Goal: Task Accomplishment & Management: Use online tool/utility

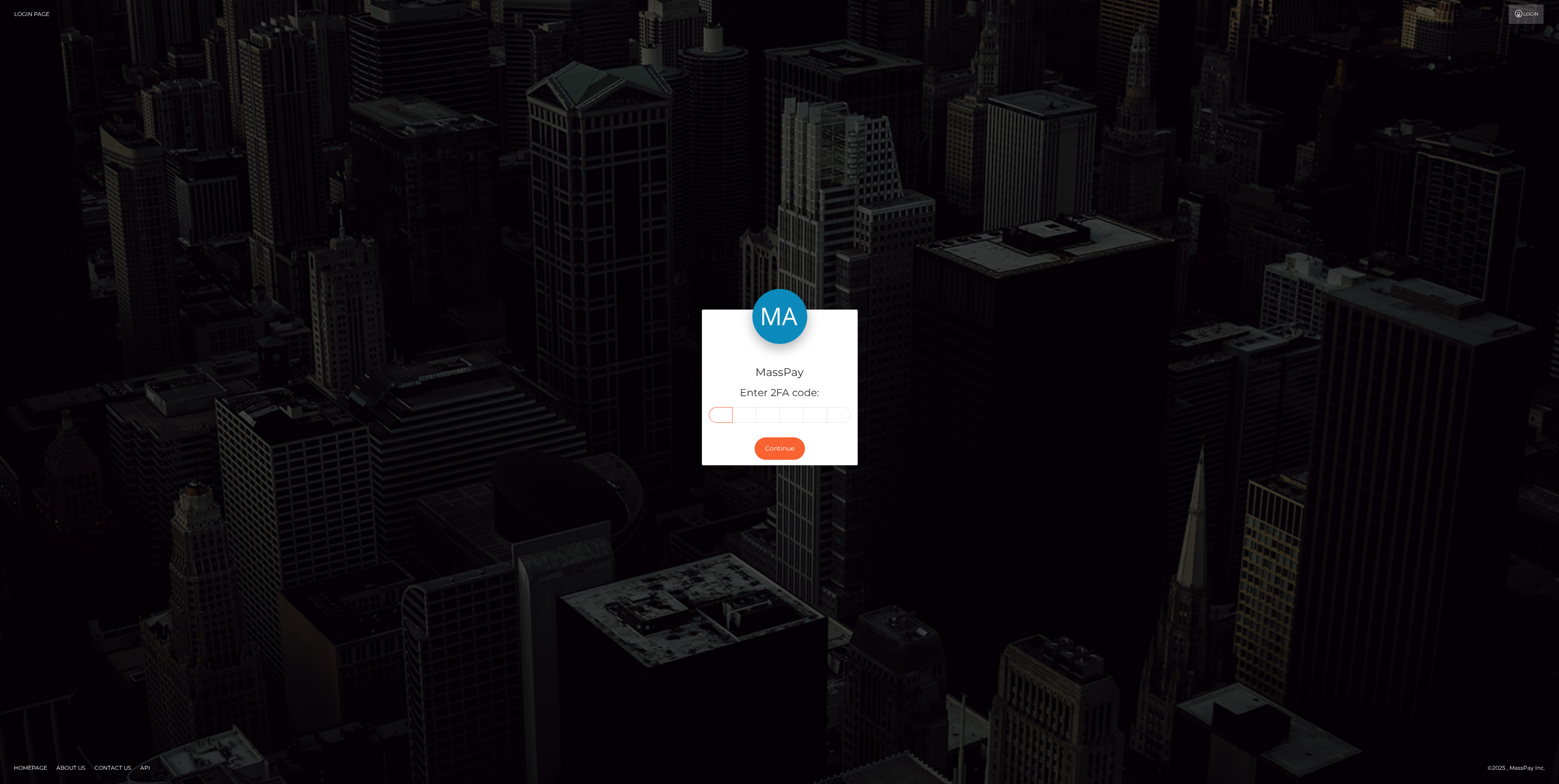
click at [721, 408] on input "text" at bounding box center [720, 415] width 24 height 16
paste input "7"
type input "7"
type input "2"
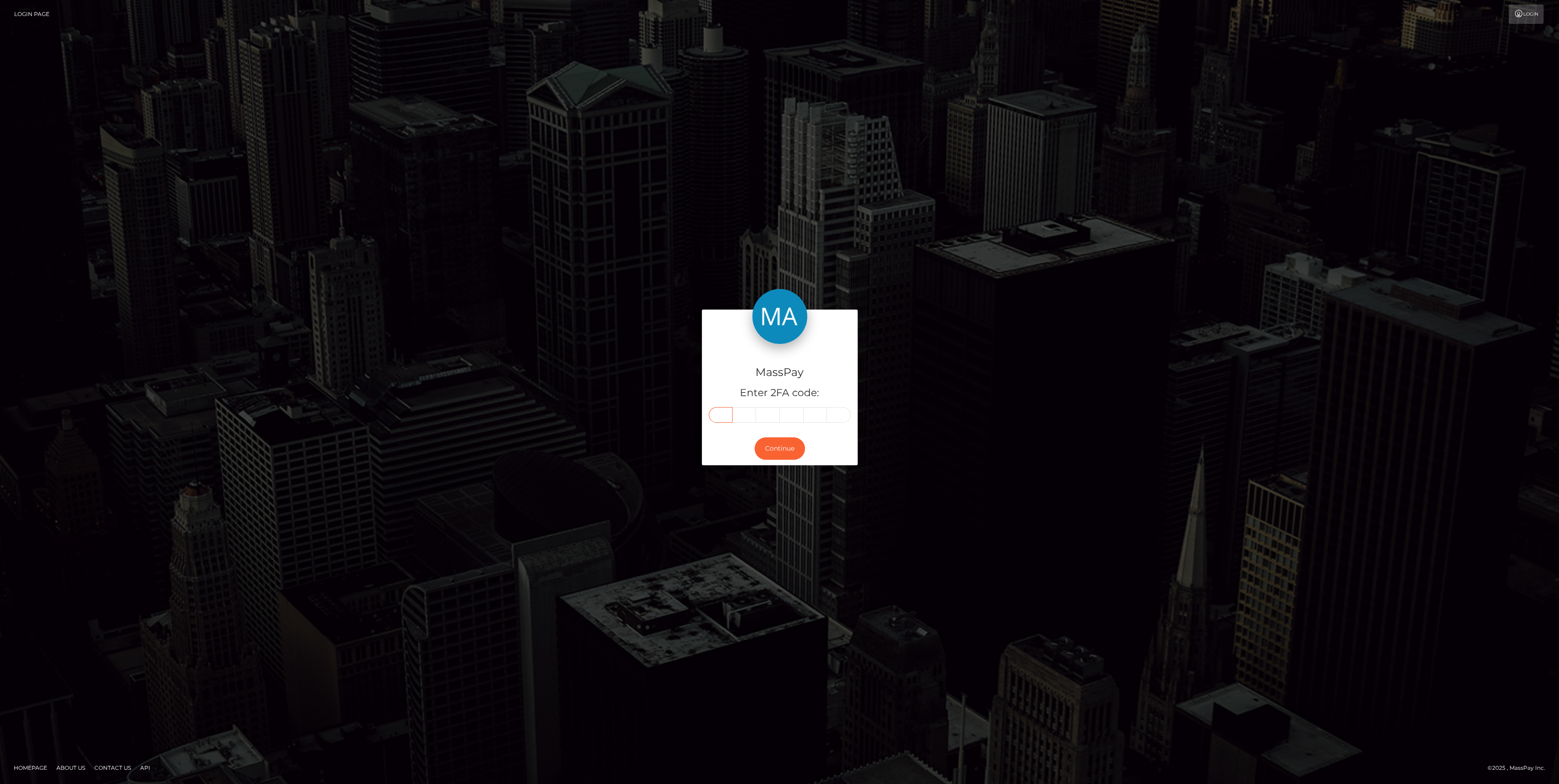
type input "6"
type input "7"
type input "9"
click at [776, 454] on button "Continue" at bounding box center [780, 448] width 50 height 22
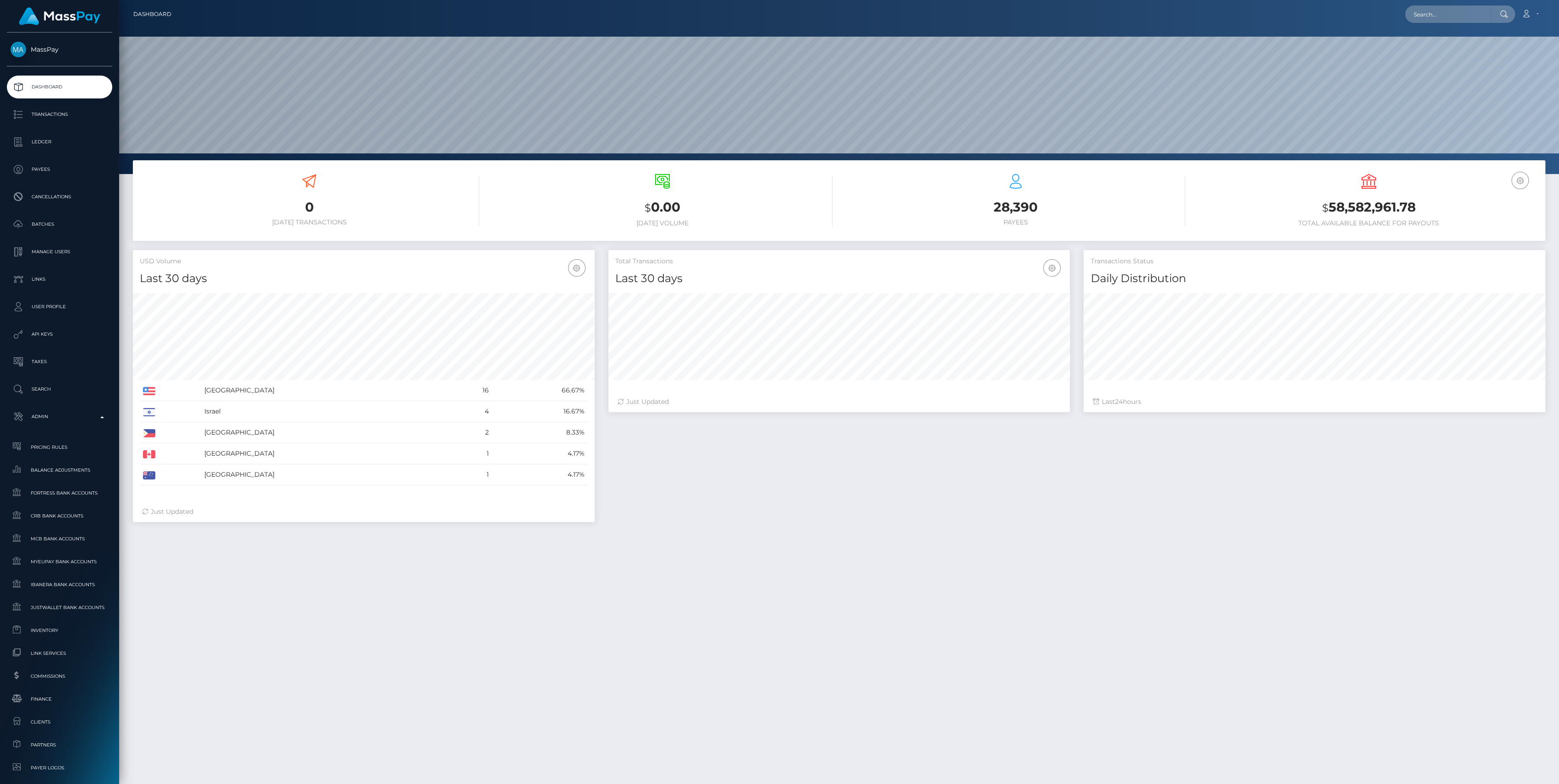
scroll to position [162, 462]
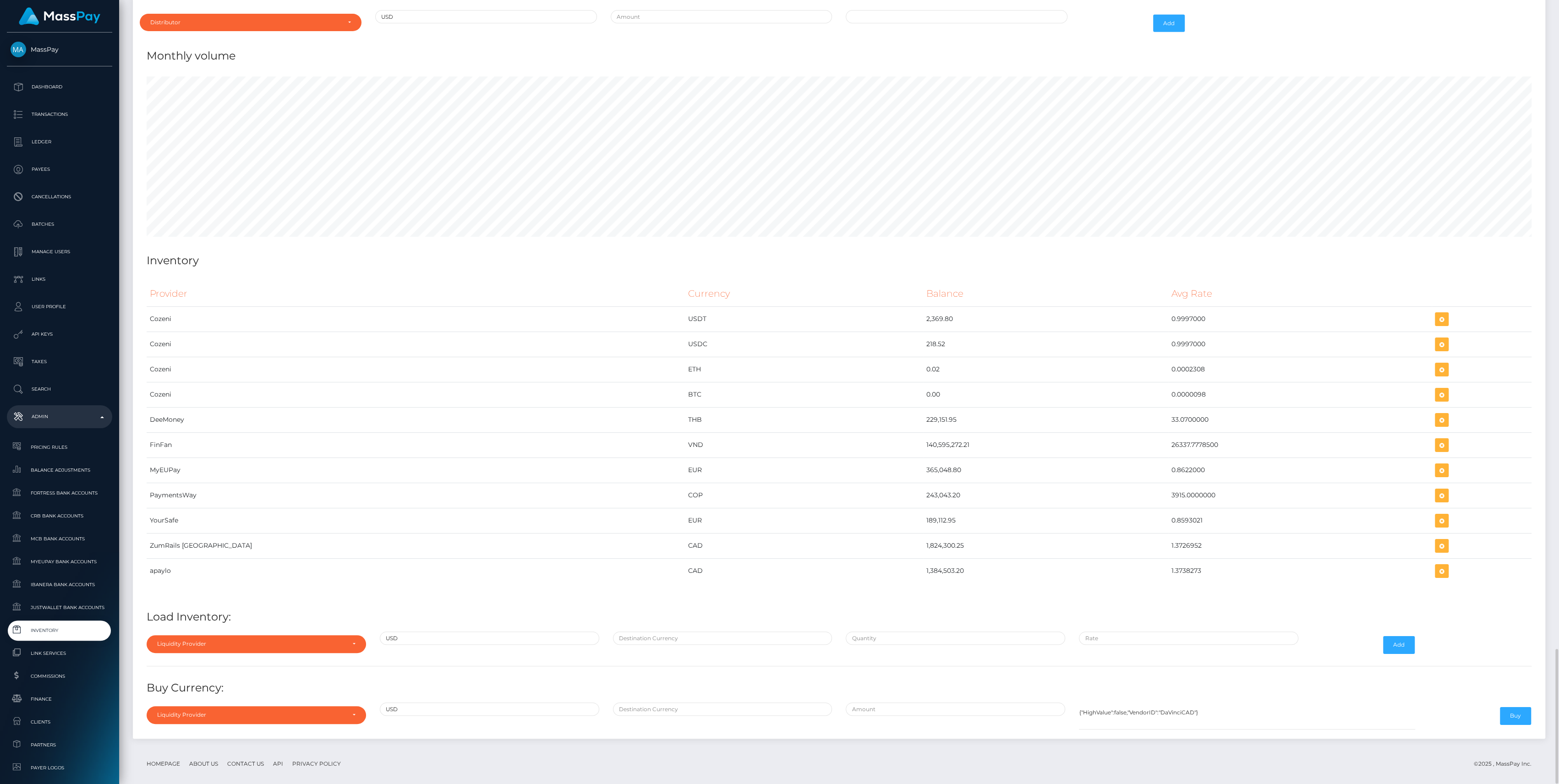
scroll to position [3596, 0]
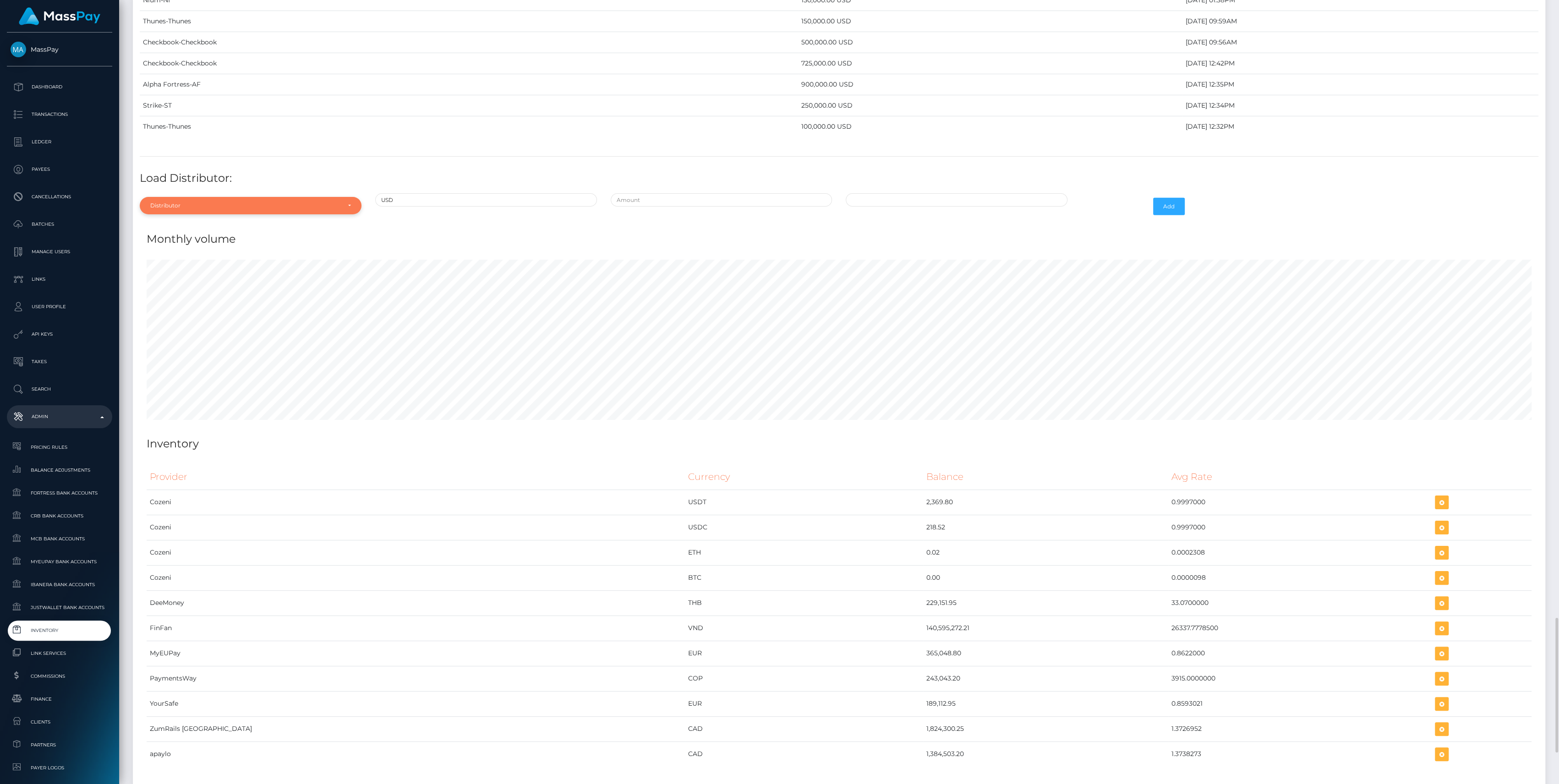
click at [272, 202] on div "Distributor" at bounding box center [245, 206] width 190 height 7
click at [211, 221] on input "Search" at bounding box center [251, 228] width 214 height 13
type input "c"
click at [203, 238] on link "Checkbook" at bounding box center [251, 247] width 222 height 17
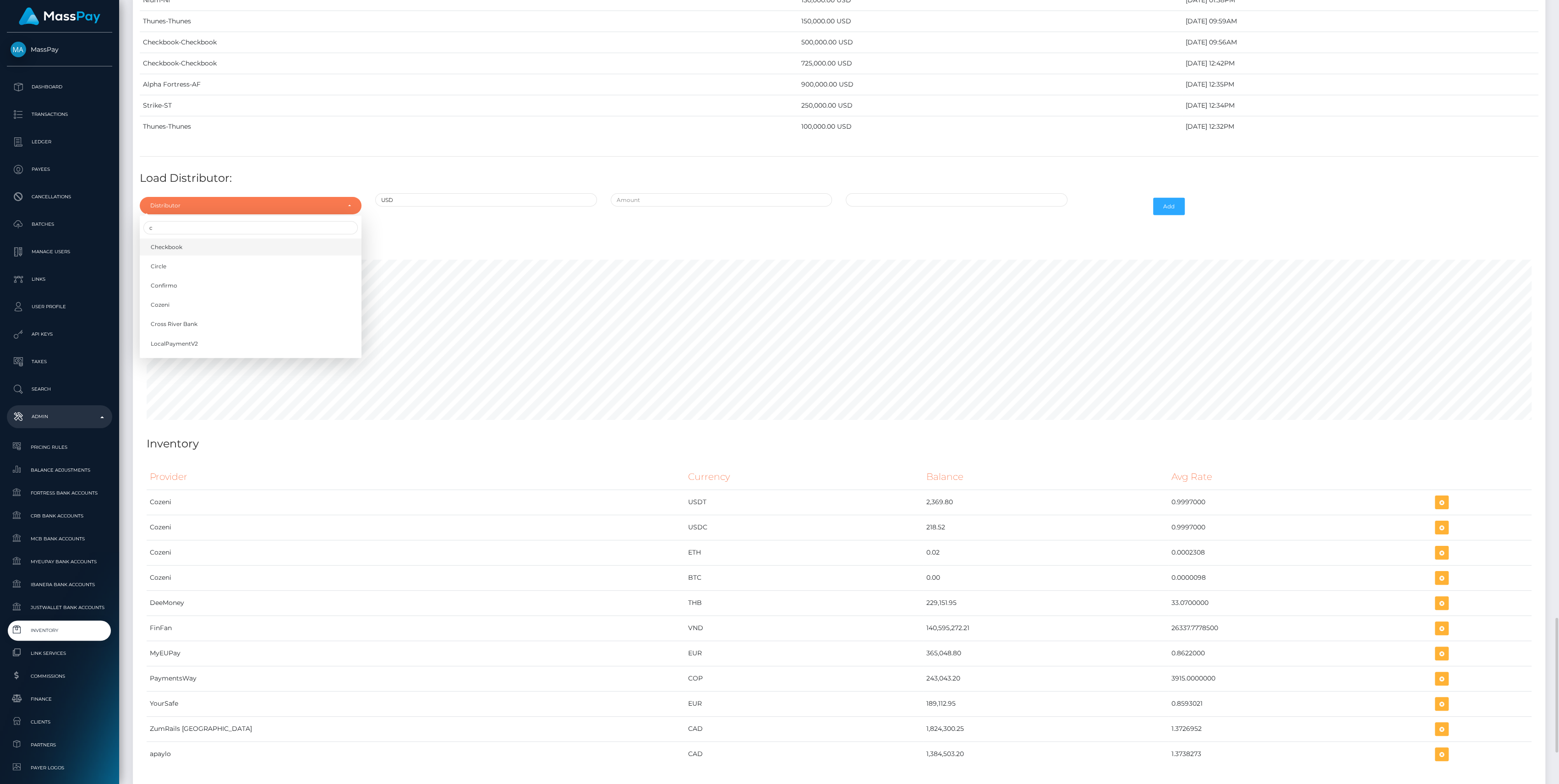
select select "7"
click at [724, 194] on input "text" at bounding box center [721, 200] width 222 height 13
type input "$975,000.0000000"
type input "09/05/2025 1:18 PM"
click at [1177, 199] on button "Add" at bounding box center [1169, 206] width 31 height 18
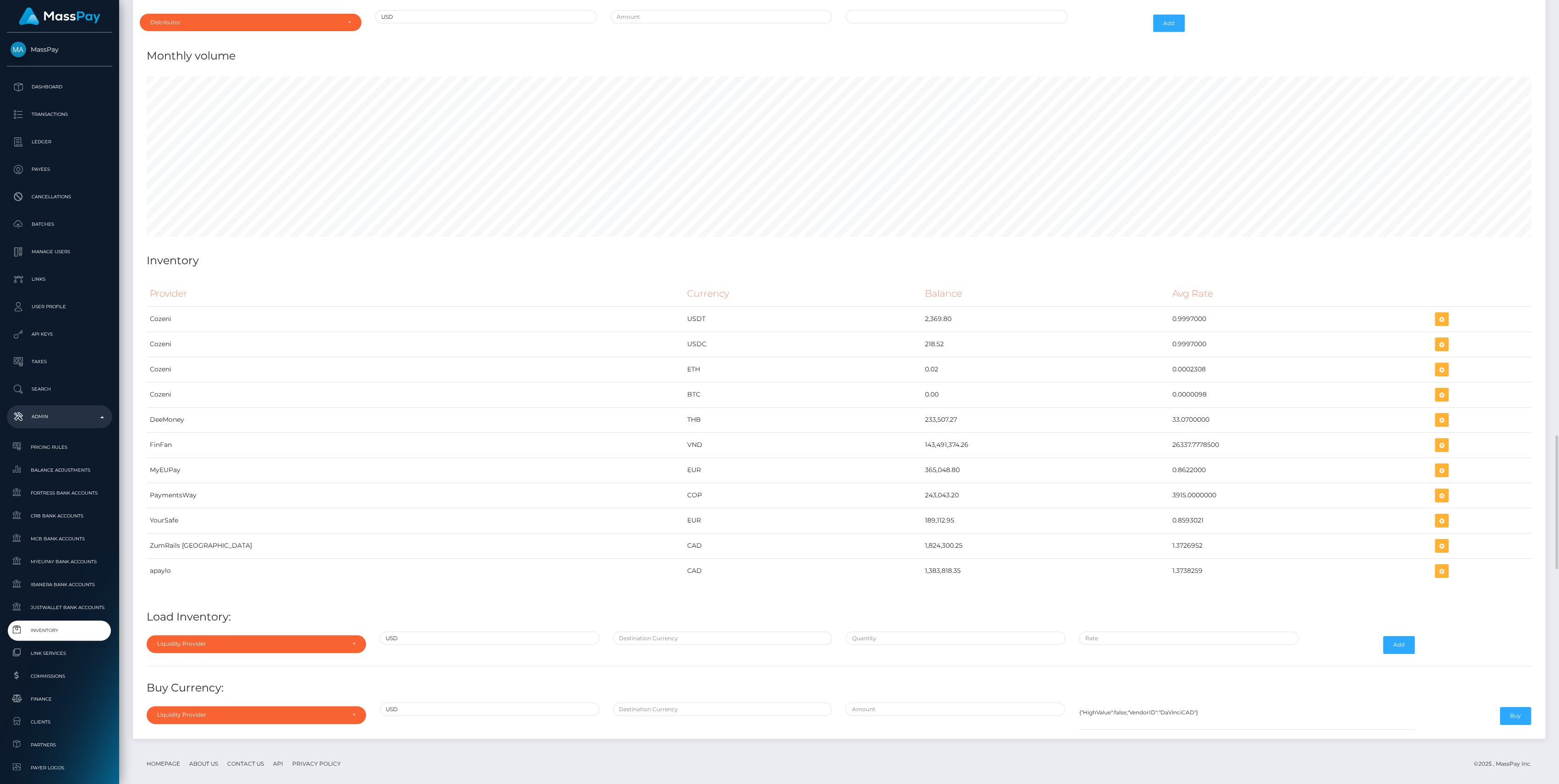
scroll to position [3434, 0]
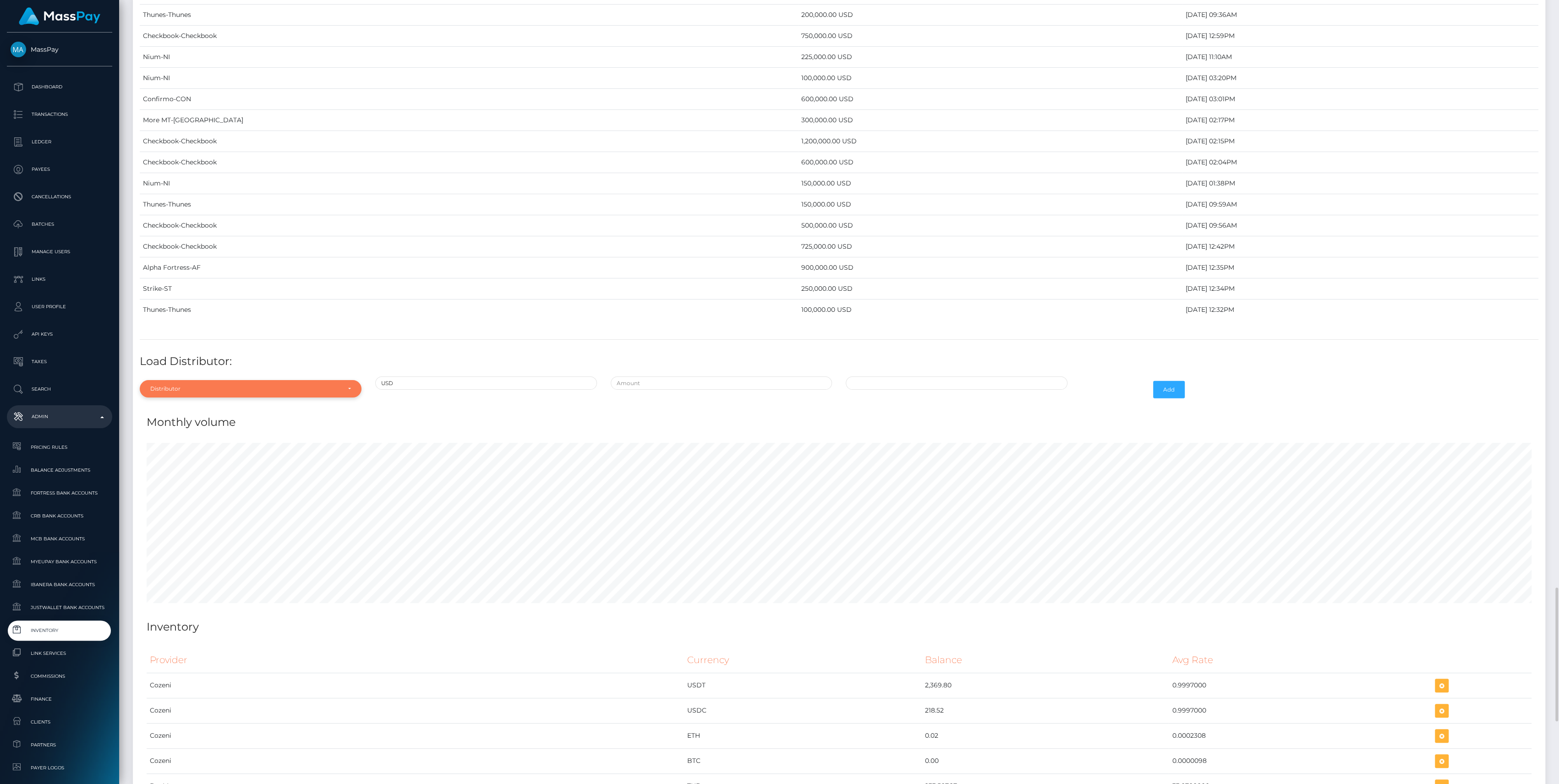
click at [289, 385] on div "Distributor" at bounding box center [245, 389] width 190 height 7
click at [191, 404] on input "Search" at bounding box center [251, 411] width 214 height 13
type input "ch"
click at [227, 425] on link "Checkbook" at bounding box center [251, 430] width 222 height 17
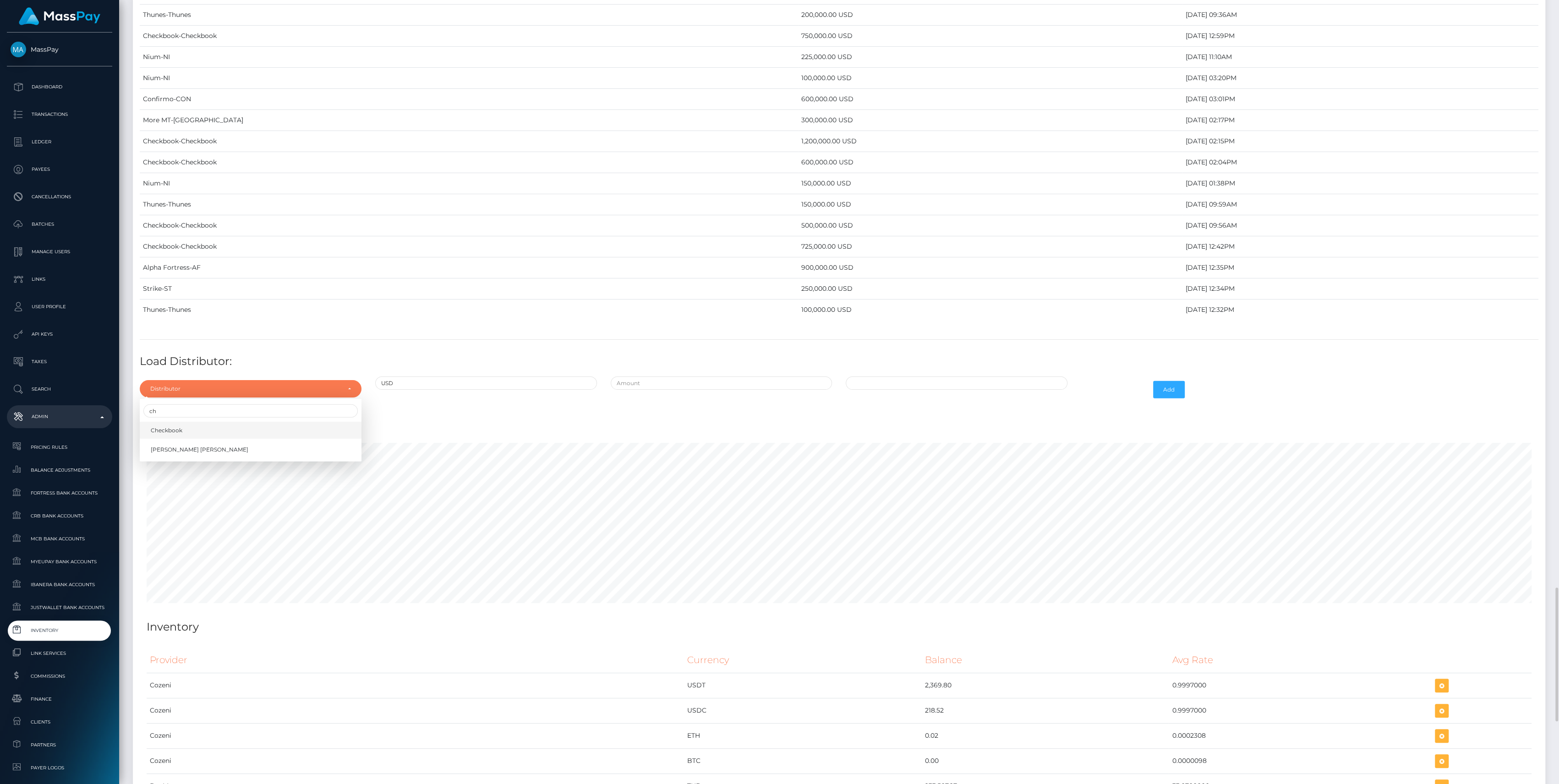
select select "7"
click at [666, 376] on input "text" at bounding box center [721, 383] width 222 height 13
type input "$925,000.0000000"
type input "[DATE] 1:20 PM"
click at [1172, 382] on button "Add" at bounding box center [1169, 390] width 31 height 18
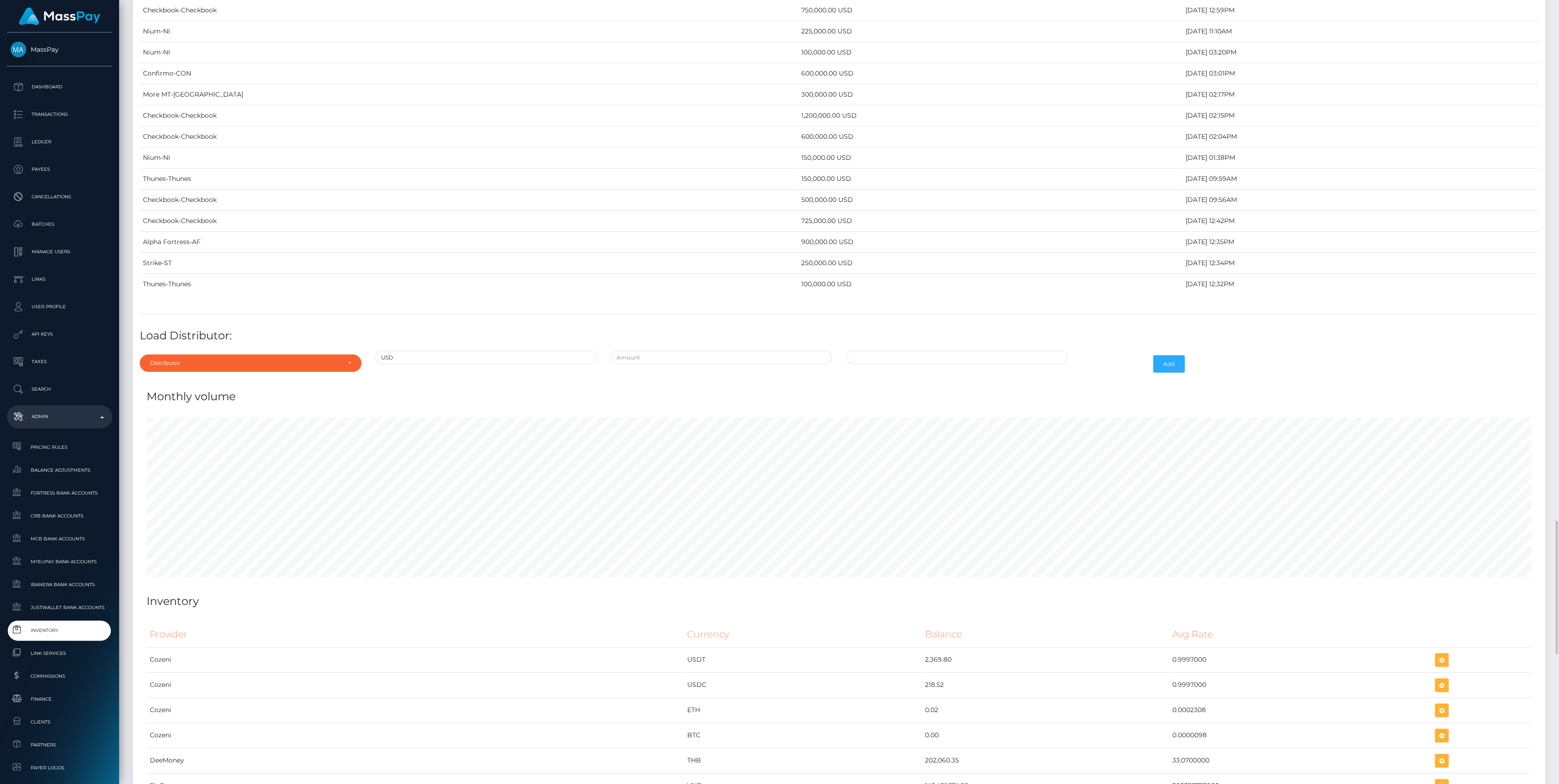
scroll to position [3541, 0]
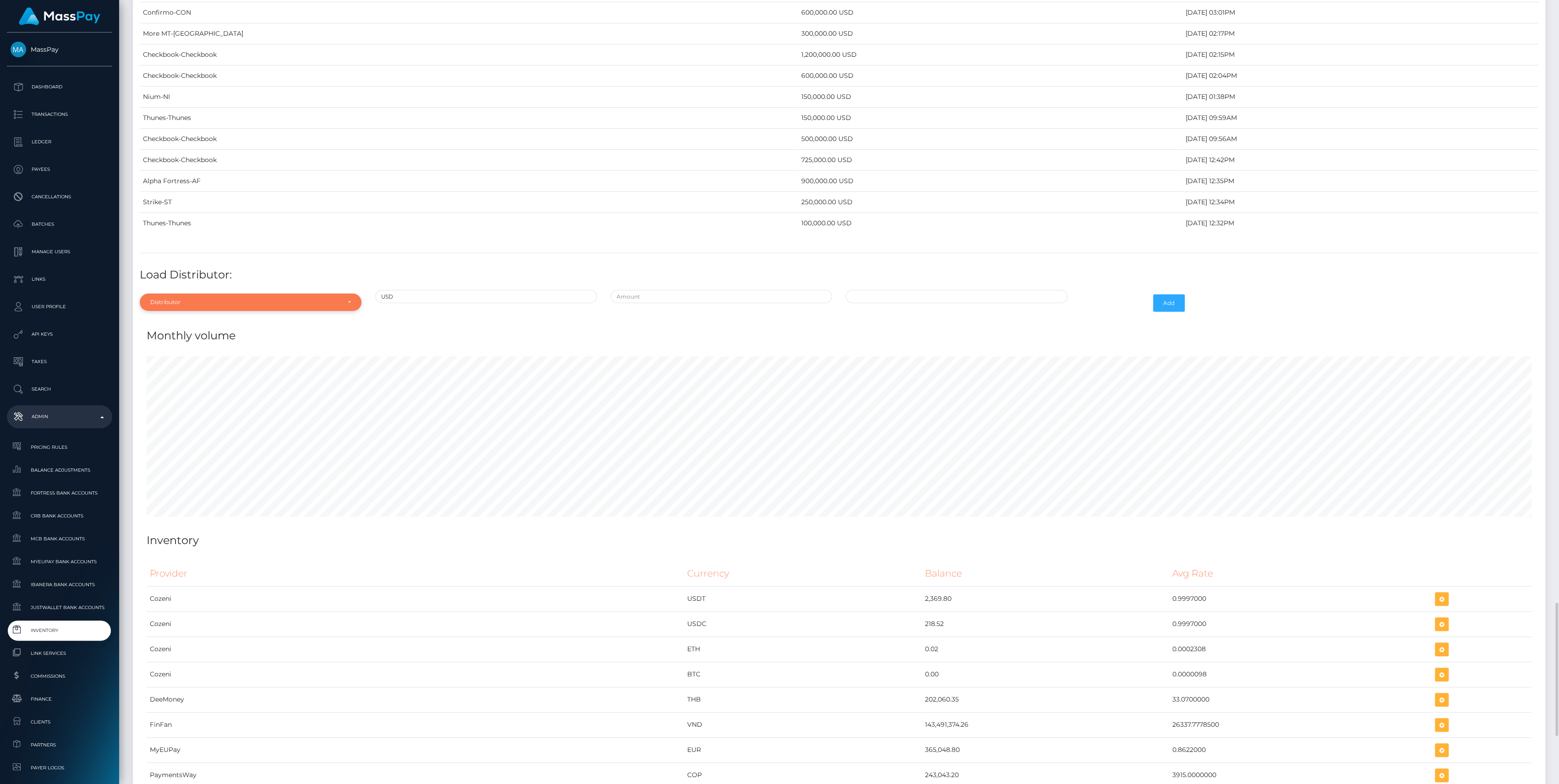
click at [194, 293] on div "Distributor" at bounding box center [251, 302] width 222 height 18
click at [191, 318] on input "Search" at bounding box center [251, 324] width 214 height 13
type input "ch"
click at [182, 336] on link "Checkbook" at bounding box center [251, 344] width 222 height 17
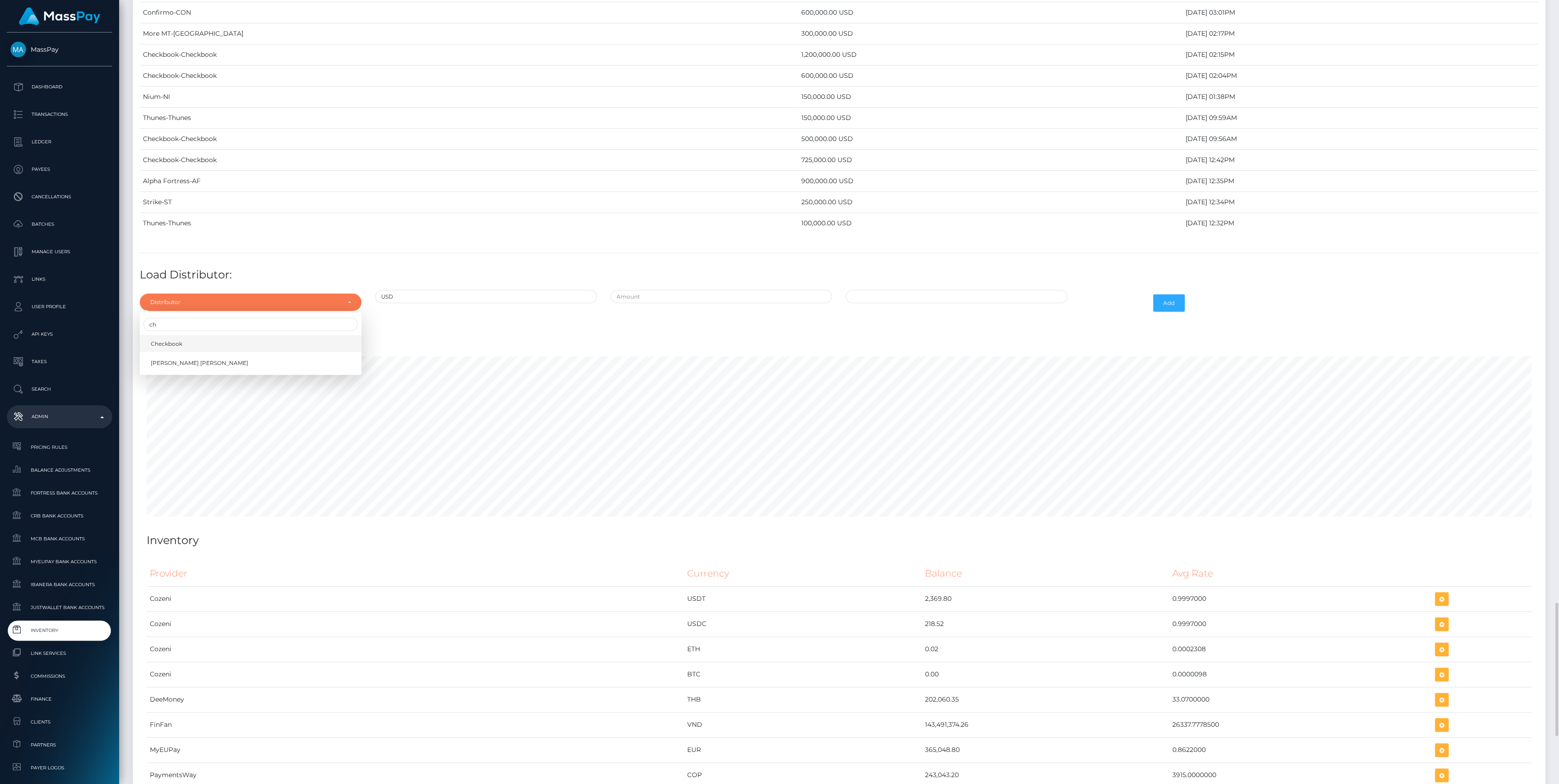
select select "7"
click at [661, 290] on input "text" at bounding box center [721, 296] width 222 height 13
type input "$775,000.0000000"
type input "09/05/2025 1:22 PM"
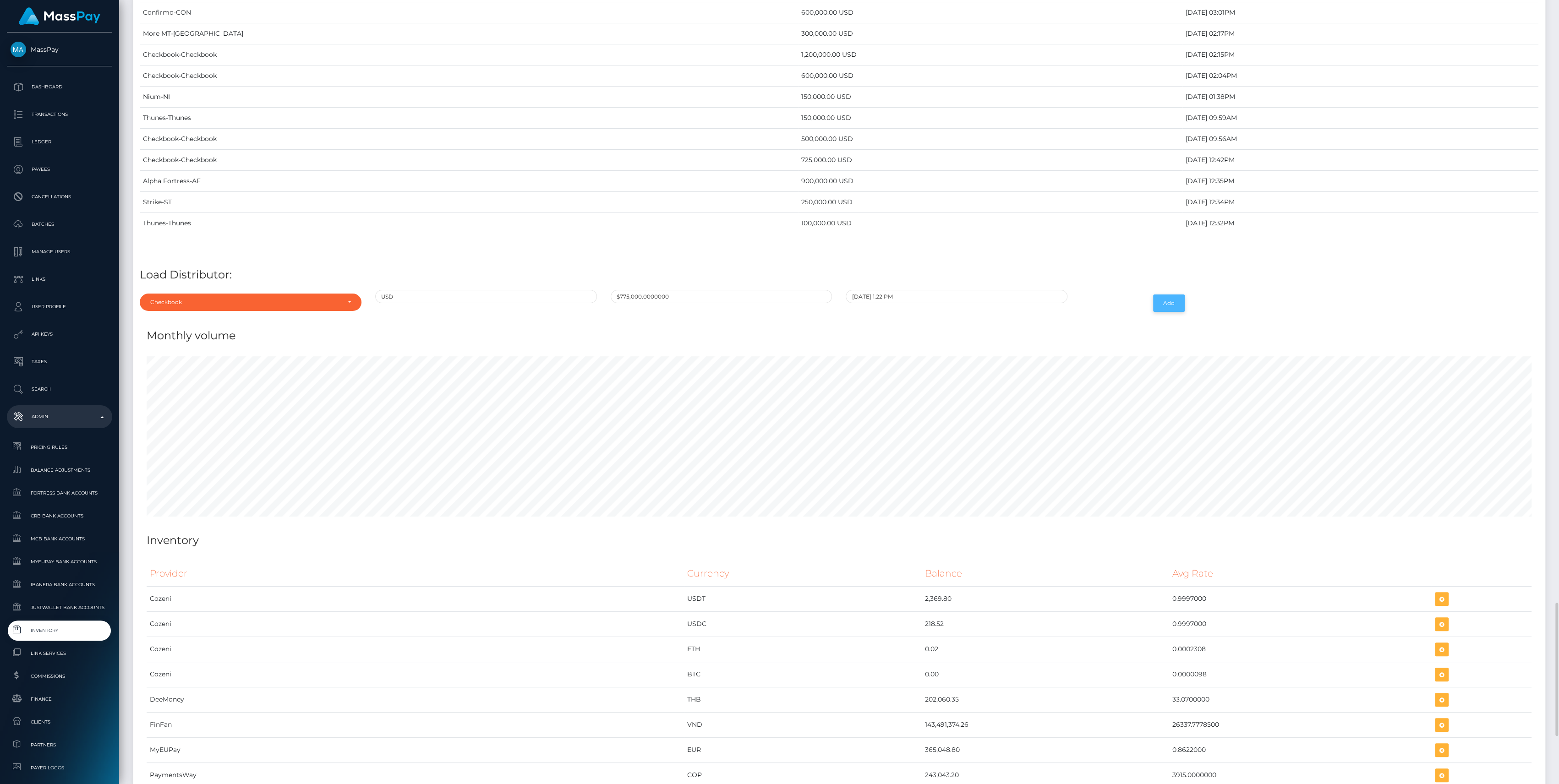
click at [1175, 295] on button "Add" at bounding box center [1169, 303] width 31 height 18
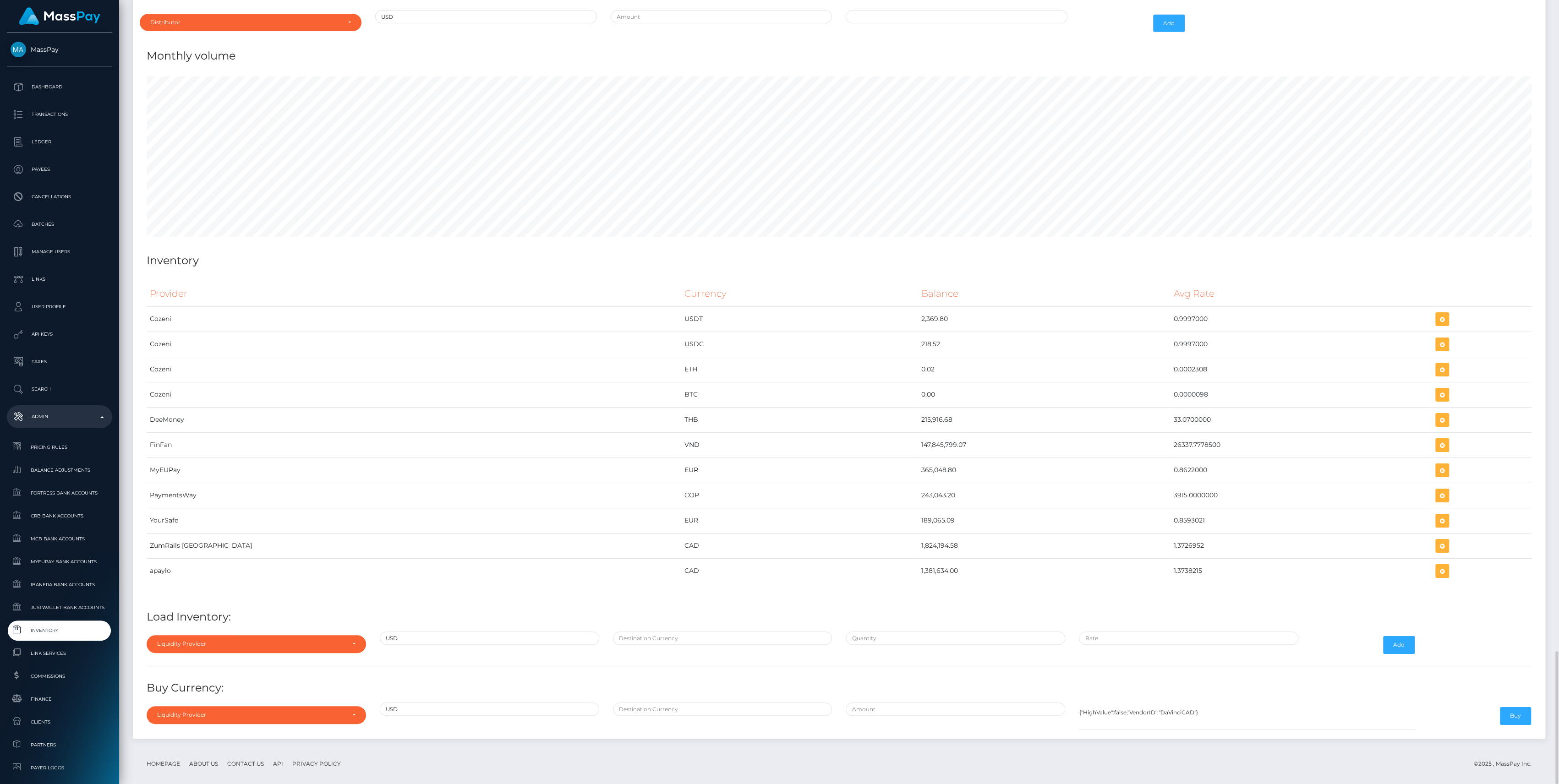
scroll to position [3598, 0]
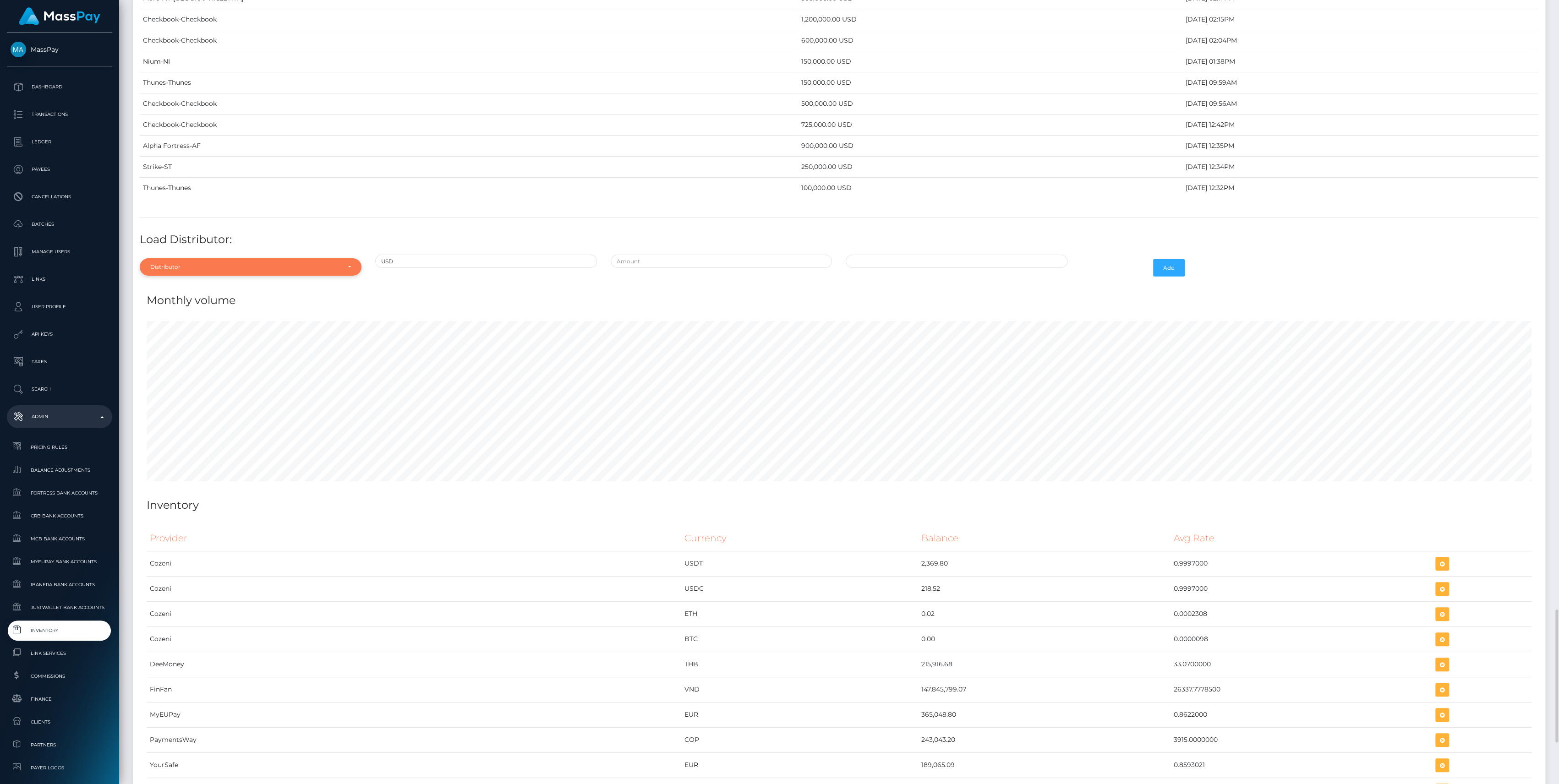
click at [205, 258] on div "Distributor" at bounding box center [251, 267] width 222 height 18
click at [185, 281] on div at bounding box center [251, 289] width 222 height 17
click at [179, 263] on div "Distributor" at bounding box center [245, 267] width 190 height 7
click at [174, 283] on input "Search" at bounding box center [251, 289] width 214 height 13
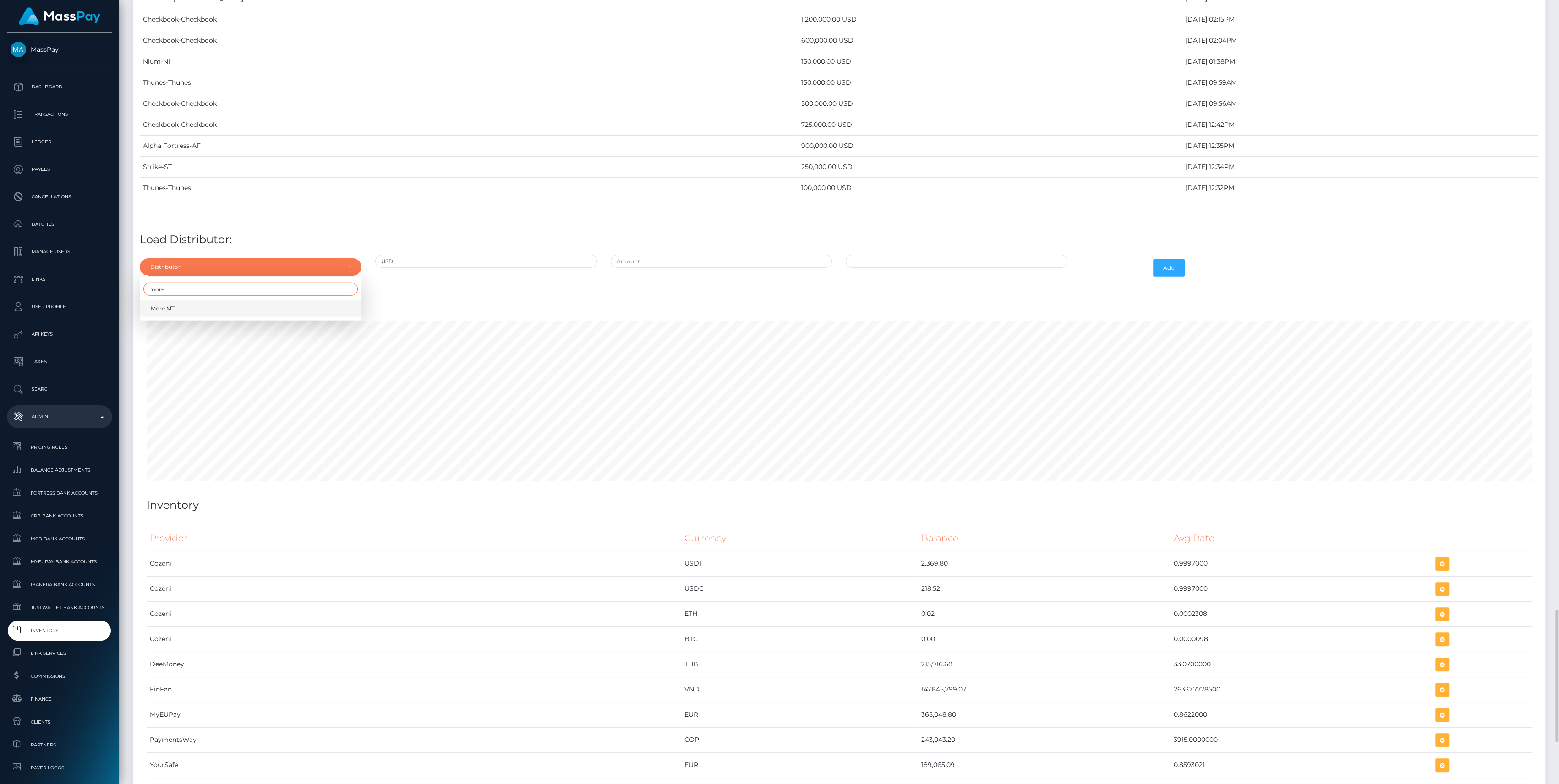
type input "more"
click at [187, 300] on link "More MT" at bounding box center [251, 309] width 222 height 17
select select "23"
click at [749, 259] on div at bounding box center [721, 268] width 235 height 27
click at [744, 255] on input "text" at bounding box center [721, 261] width 222 height 13
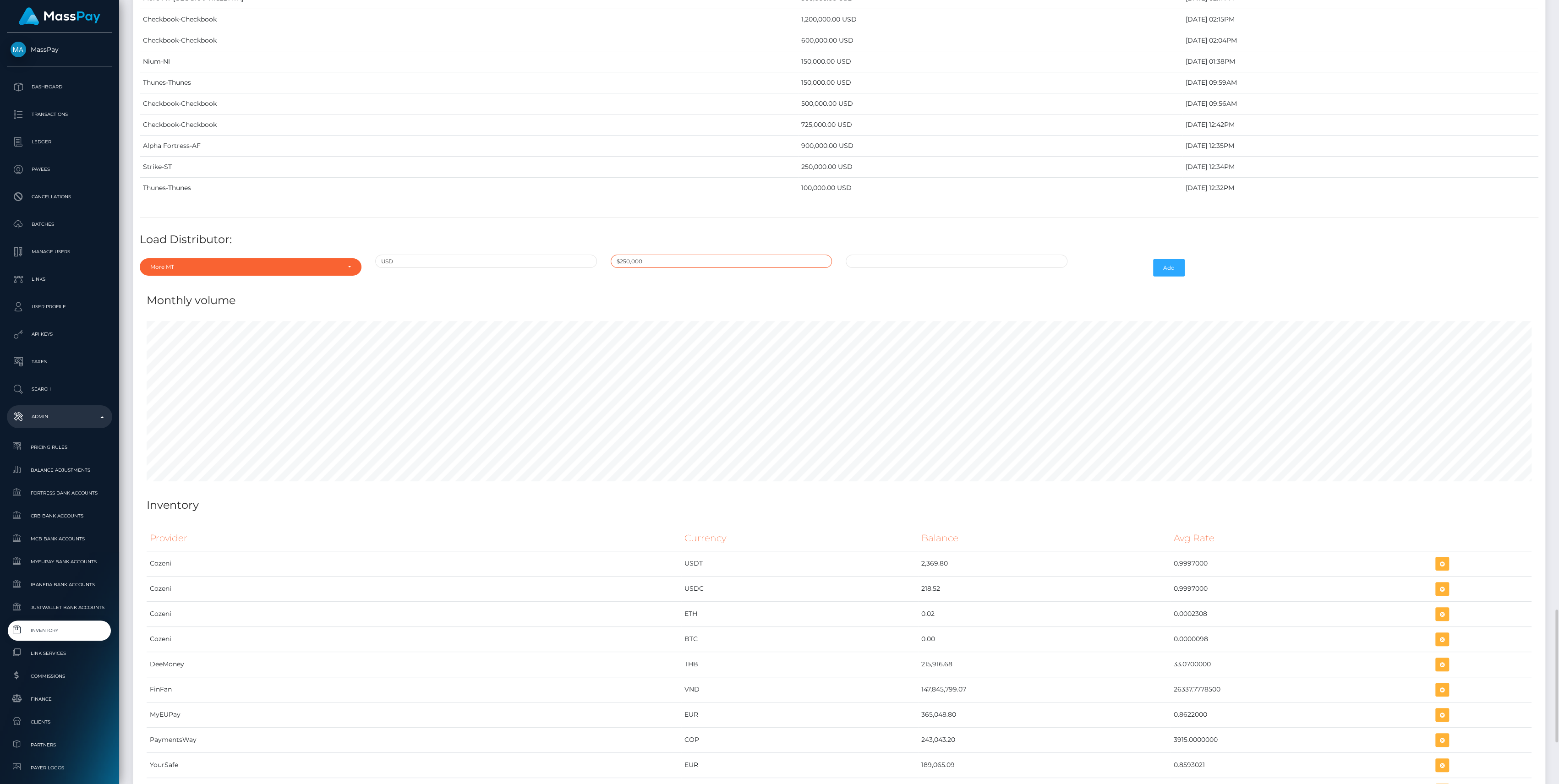
type input "$250,000.0000000"
type input "[DATE] 1:23 PM"
click at [1166, 263] on button "Add" at bounding box center [1169, 267] width 31 height 18
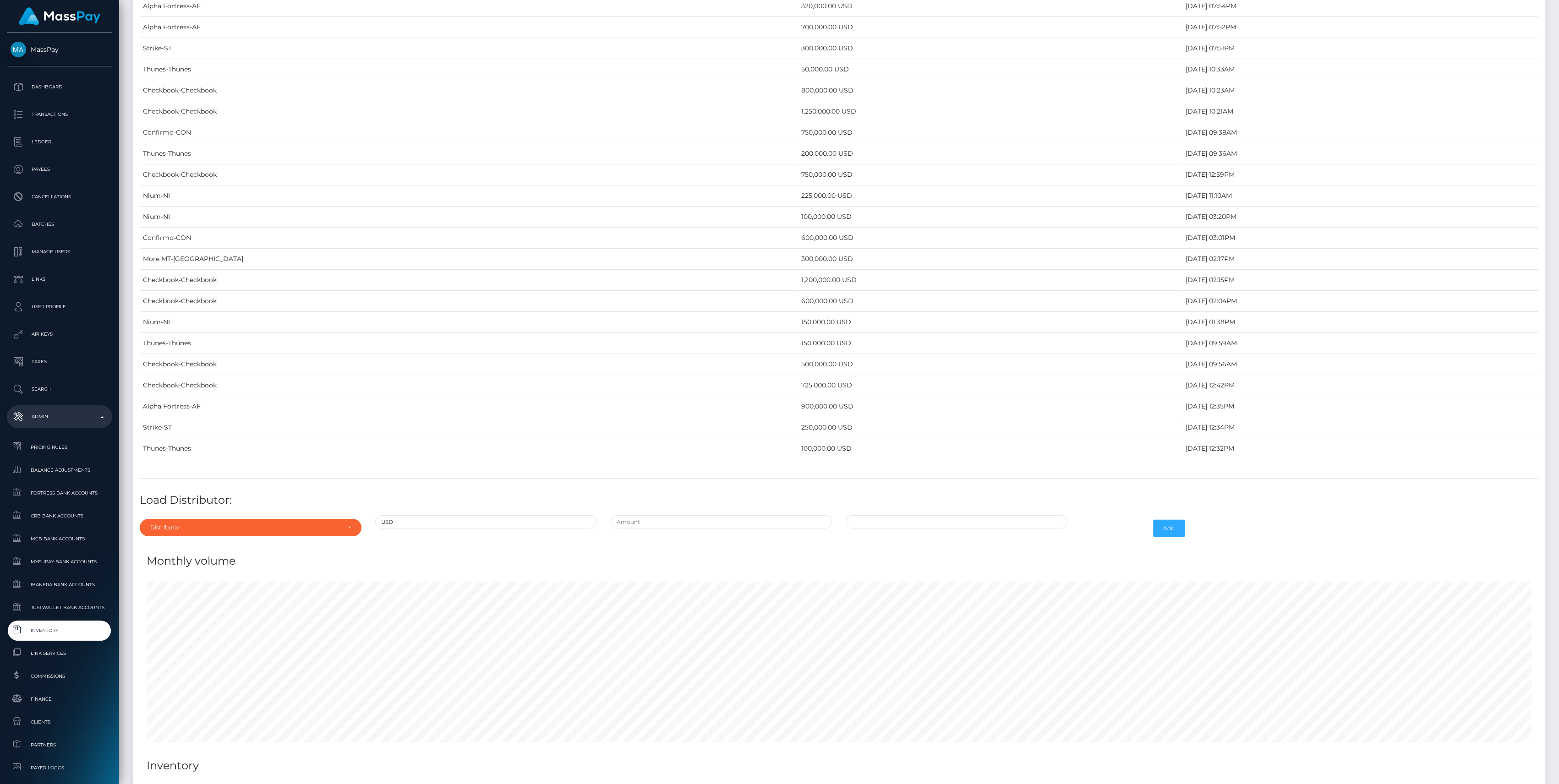
scroll to position [3863, 0]
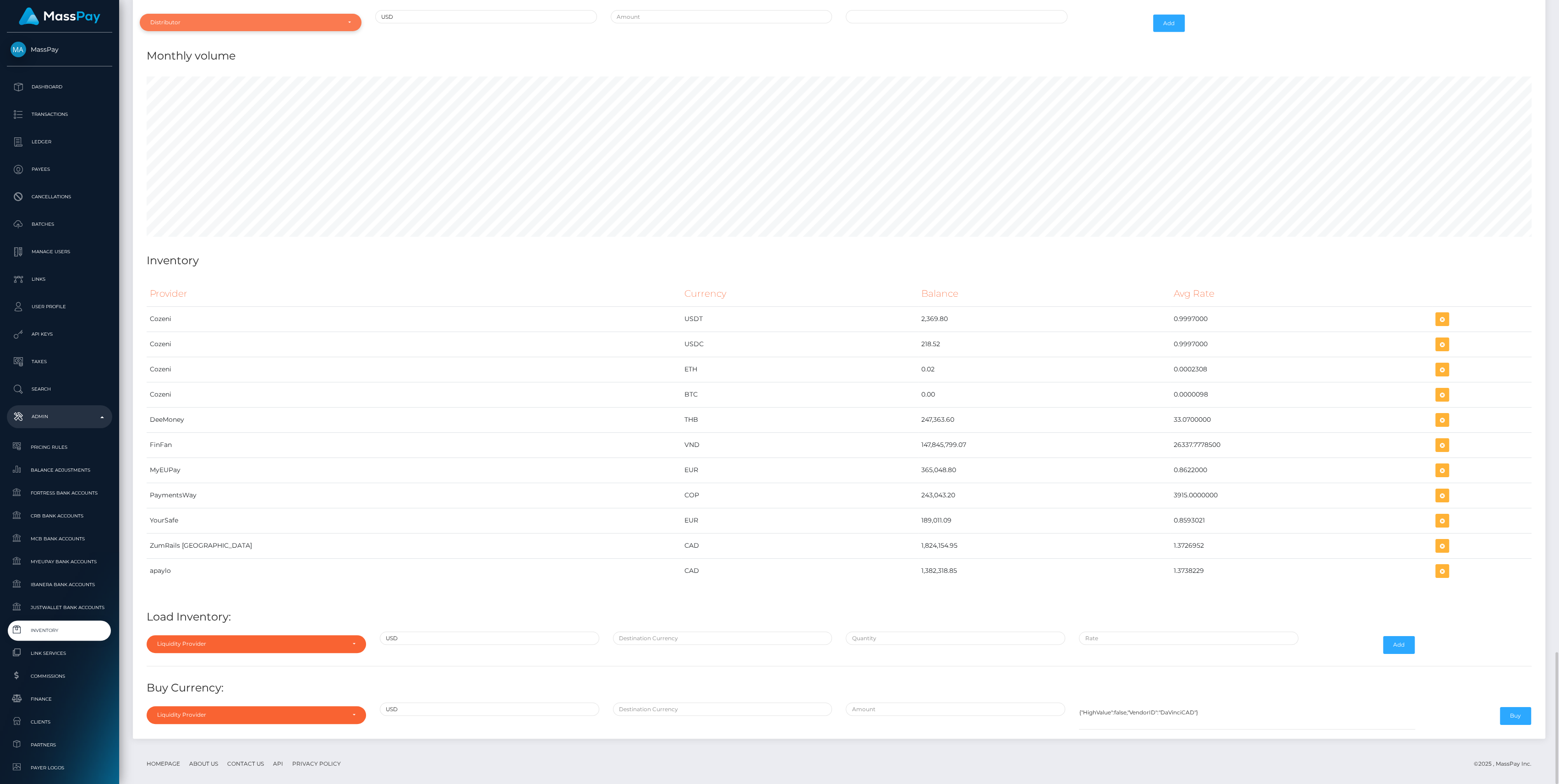
click at [203, 19] on div "Distributor" at bounding box center [245, 22] width 190 height 7
click at [195, 38] on input "Search" at bounding box center [251, 45] width 214 height 13
type input "th"
click at [195, 56] on link "Thunes" at bounding box center [251, 64] width 222 height 17
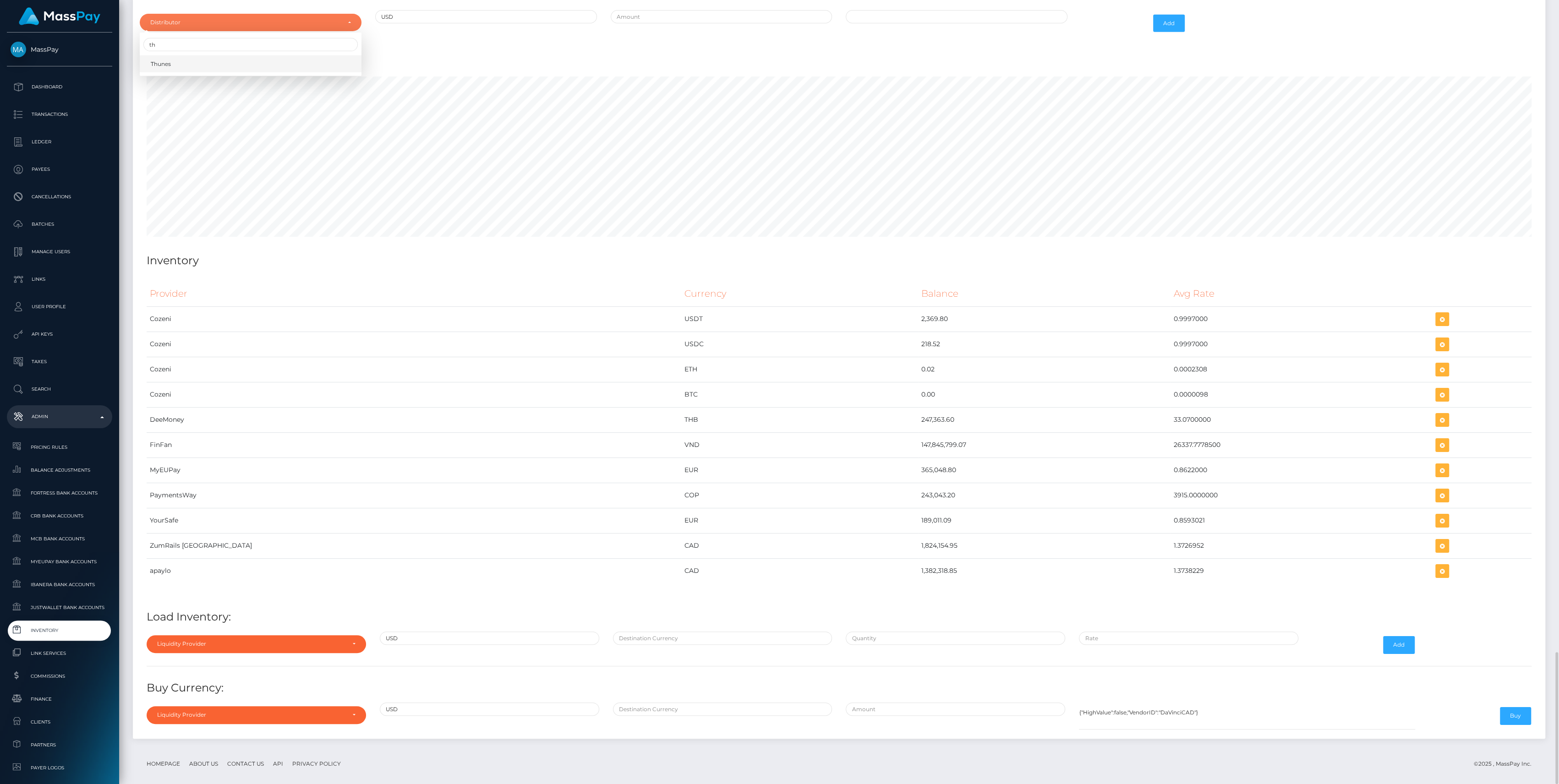
select select "13"
click at [672, 10] on input "text" at bounding box center [721, 17] width 222 height 13
type input "$500,000.0000000"
type input "09/05/2025 1:23 PM"
type input "$500,000.0000000"
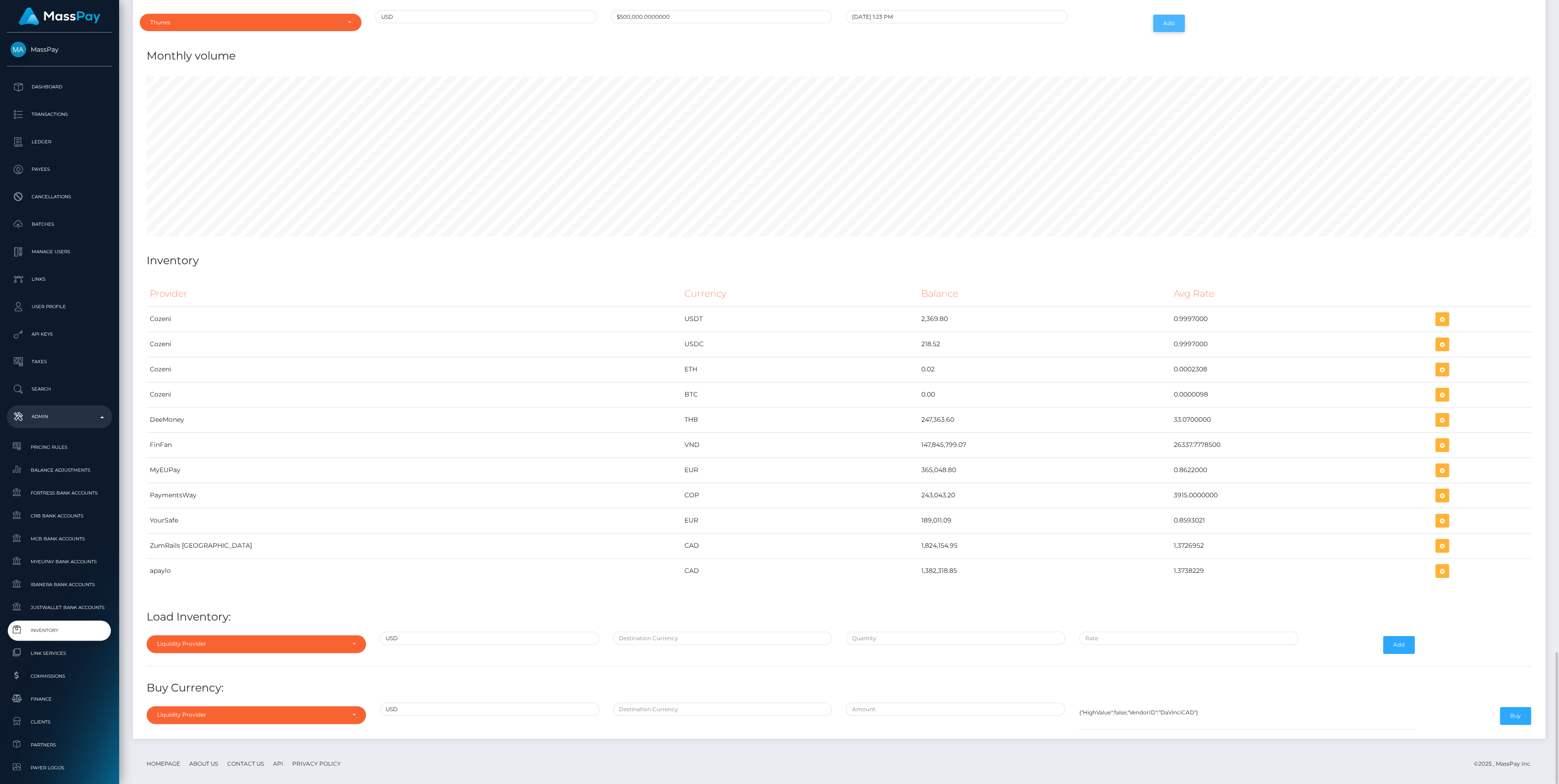
click at [1171, 15] on button "Add" at bounding box center [1169, 23] width 31 height 18
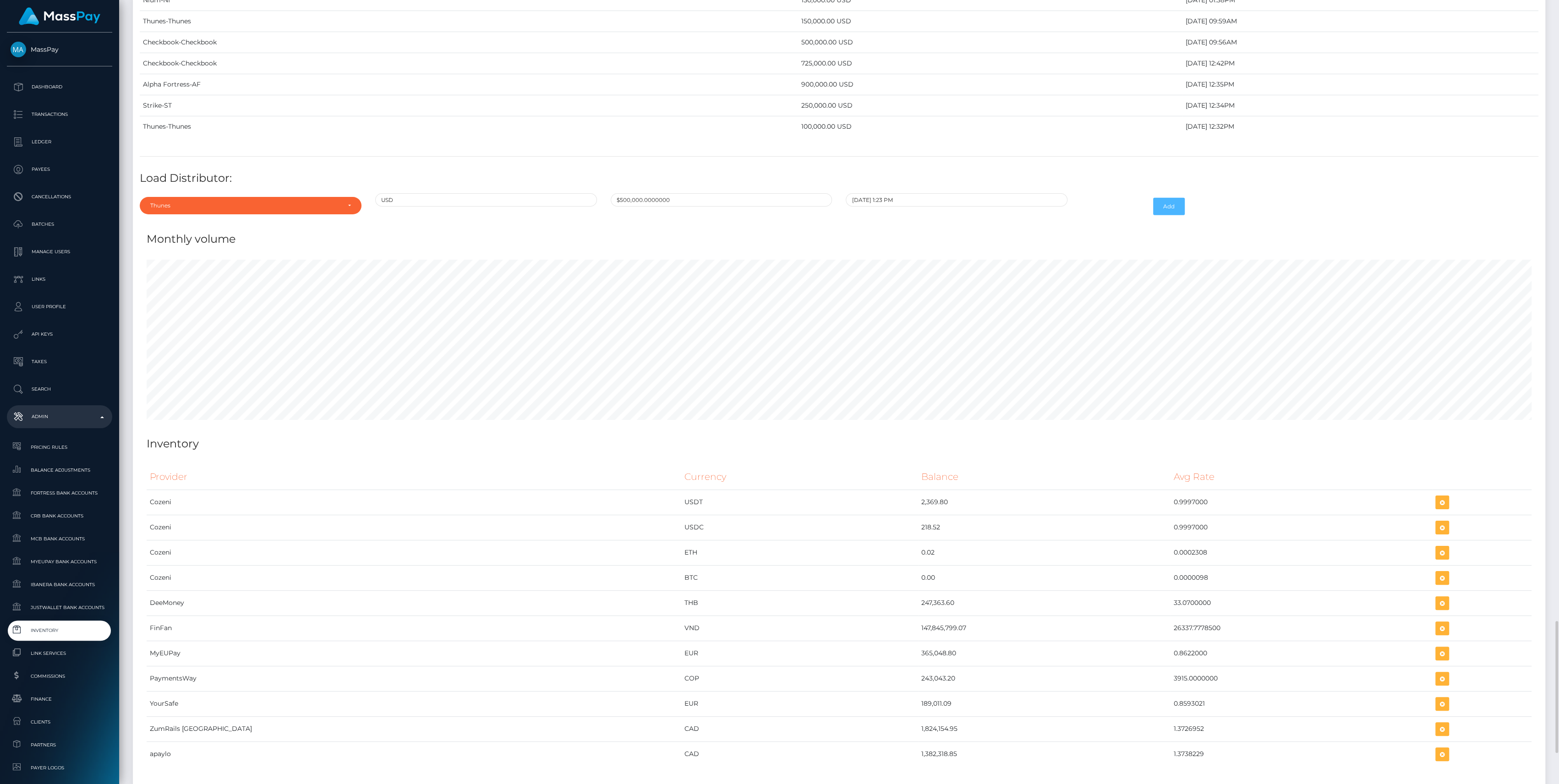
scroll to position [3863, 0]
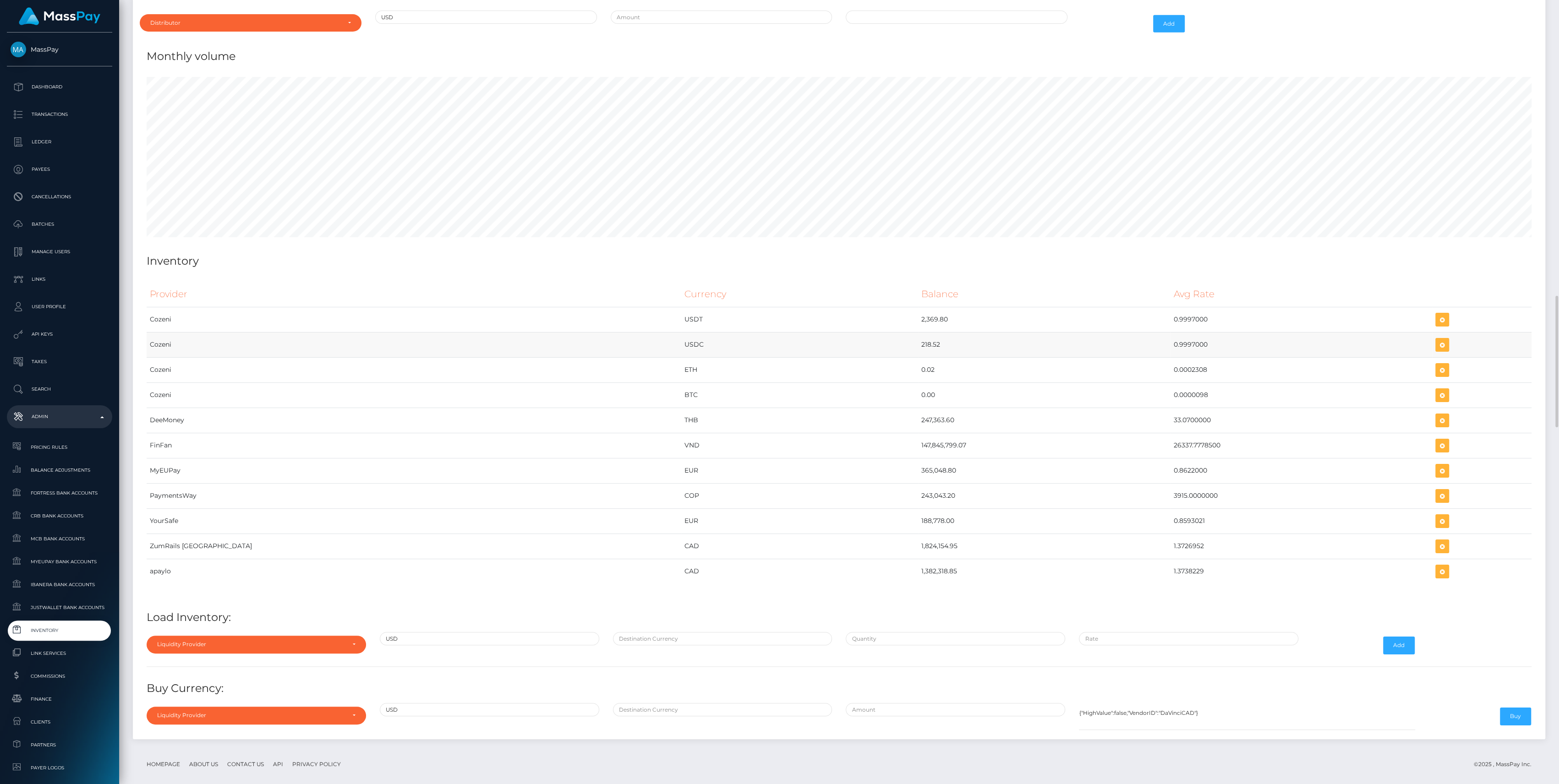
scroll to position [3579, 0]
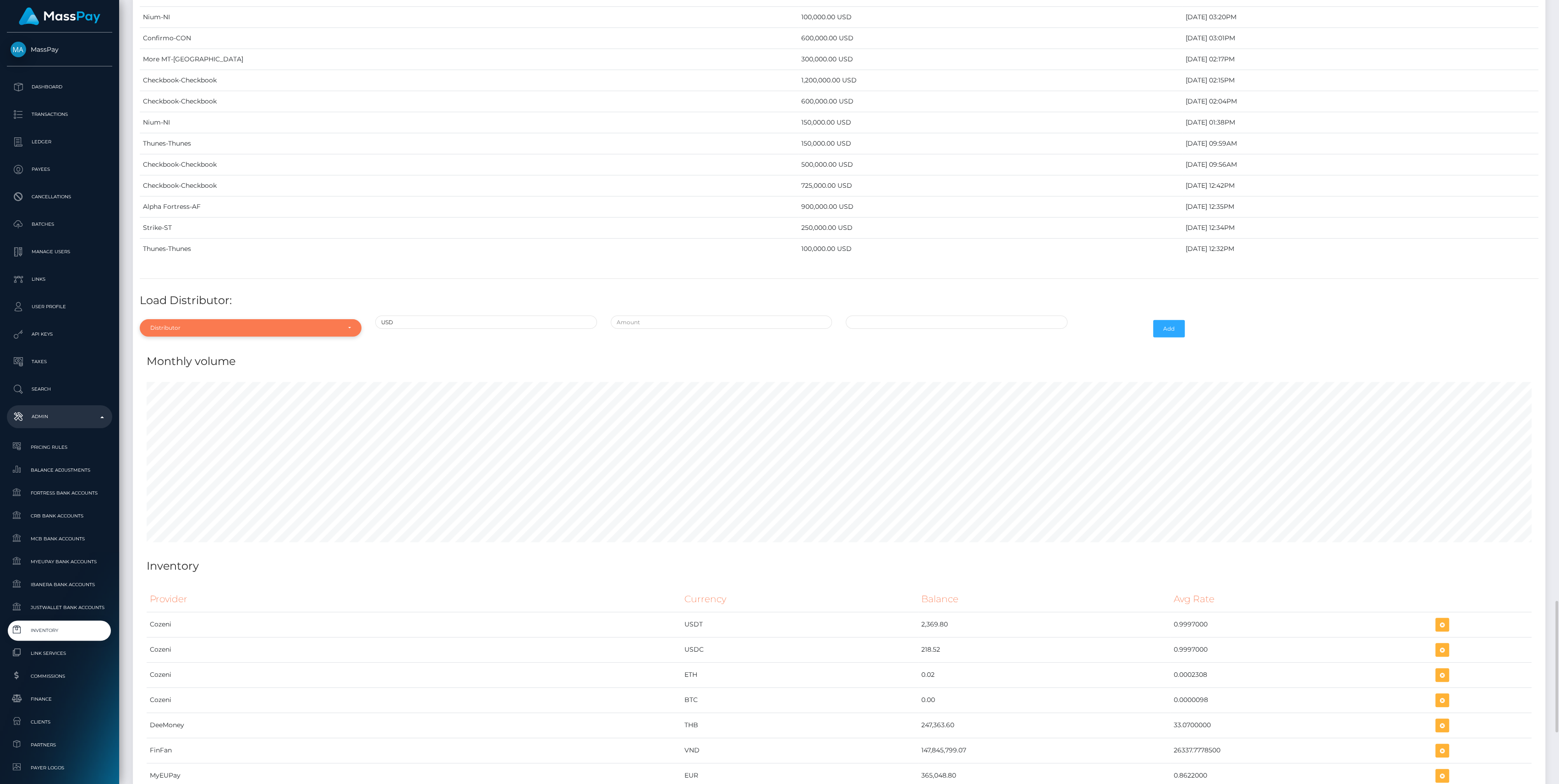
click at [289, 327] on div "Distributor" at bounding box center [251, 328] width 222 height 18
click at [238, 344] on input "Search" at bounding box center [251, 350] width 214 height 13
type input "nee"
click at [227, 361] on link "Neema" at bounding box center [251, 369] width 222 height 17
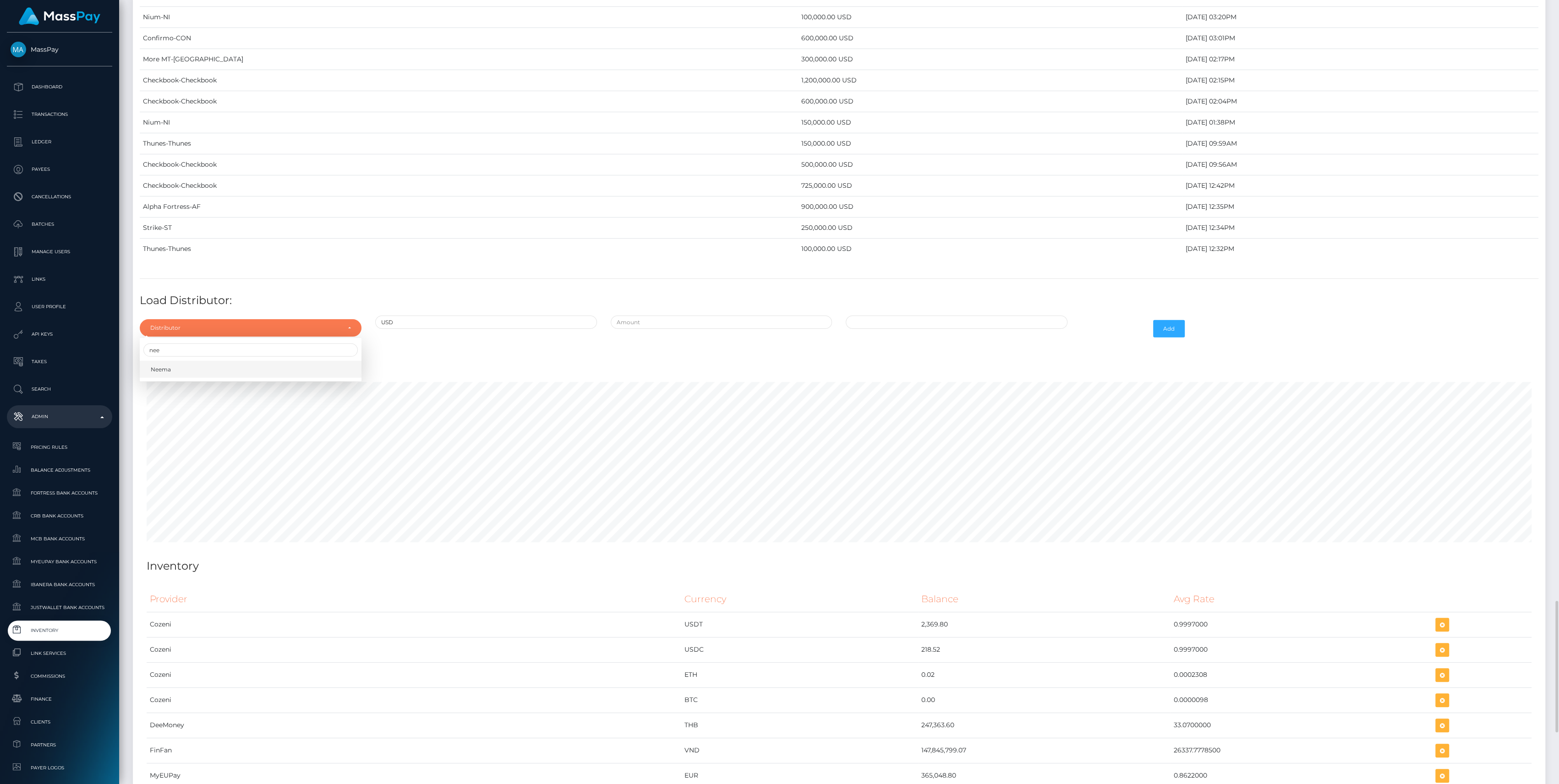
select select "38"
click at [653, 316] on input "text" at bounding box center [721, 322] width 222 height 13
type input "$15,000,000.0000000"
type input "09/05/2025 1:27 PM"
click at [651, 316] on input "$15,000,000.0000000" at bounding box center [721, 322] width 222 height 13
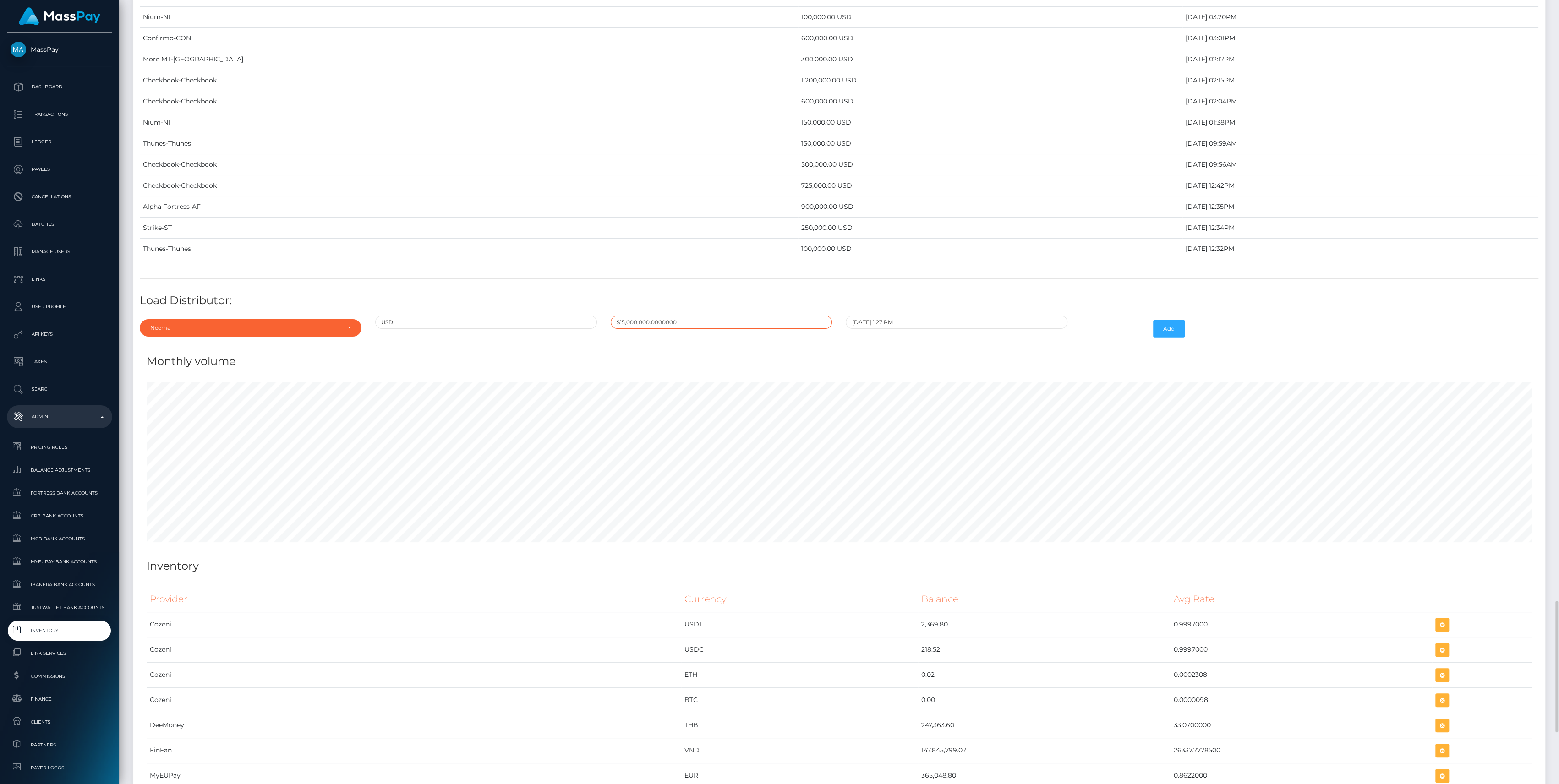
click at [655, 316] on input "$15,000,000.0000000" at bounding box center [721, 322] width 222 height 13
drag, startPoint x: 655, startPoint y: 316, endPoint x: 747, endPoint y: 344, distance: 96.2
type input "$1,500,000.0000000"
click at [957, 316] on input "09/05/2025 1:27 PM" at bounding box center [956, 322] width 222 height 13
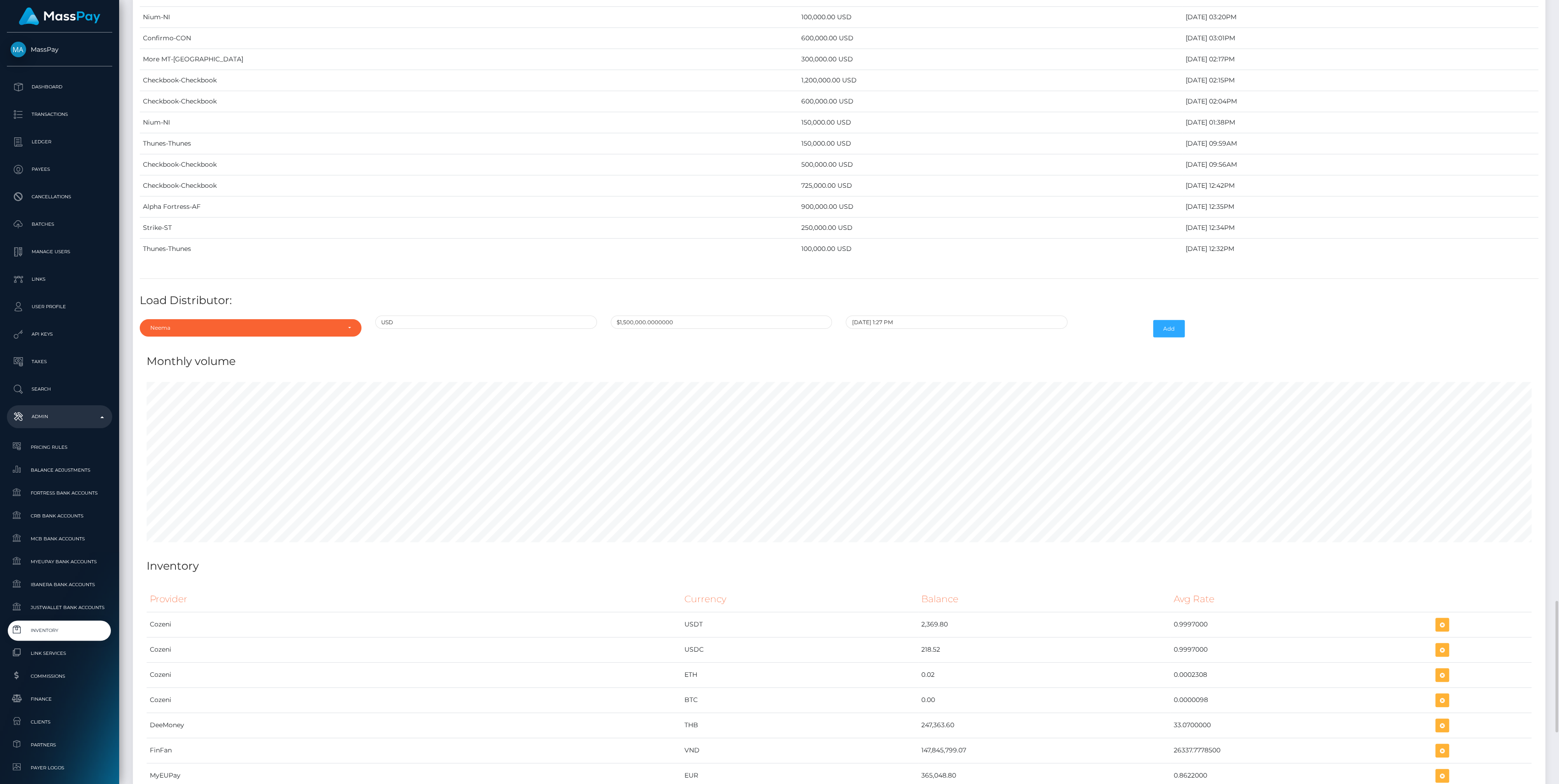
click at [1064, 343] on div "Monthly volume" at bounding box center [839, 355] width 1399 height 27
click at [885, 316] on input "09/05/2025 1:27 PM" at bounding box center [956, 322] width 222 height 13
type input "09/05/2025 12:27 PM"
click at [1166, 322] on button "Add" at bounding box center [1169, 328] width 31 height 18
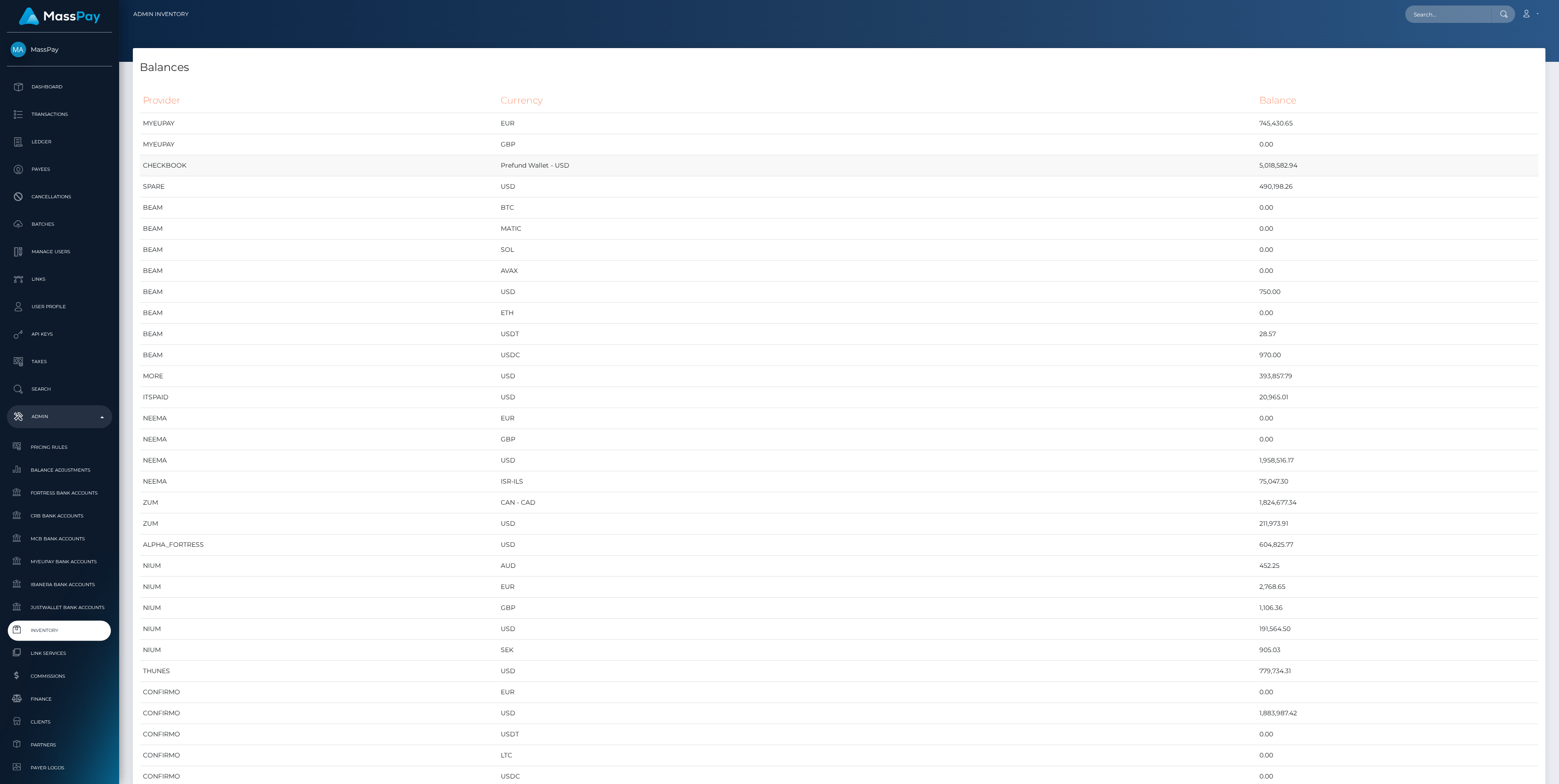
scroll to position [4586, 1412]
